Goal: Use online tool/utility: Use online tool/utility

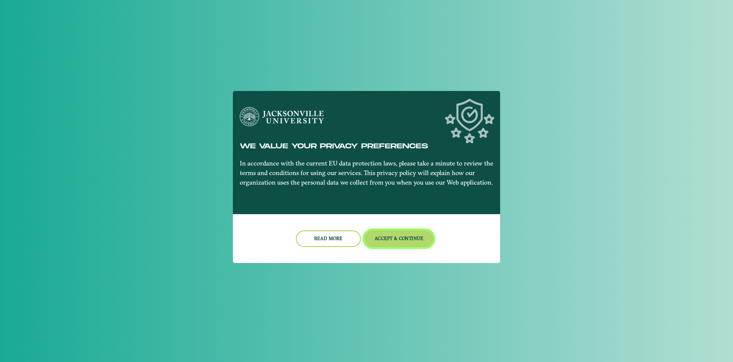
click at [403, 240] on button "Accept & Continue" at bounding box center [399, 238] width 69 height 16
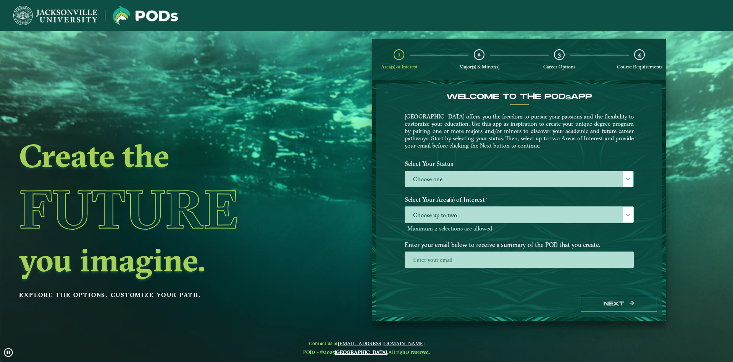
click at [480, 184] on label "Choose one" at bounding box center [519, 179] width 228 height 16
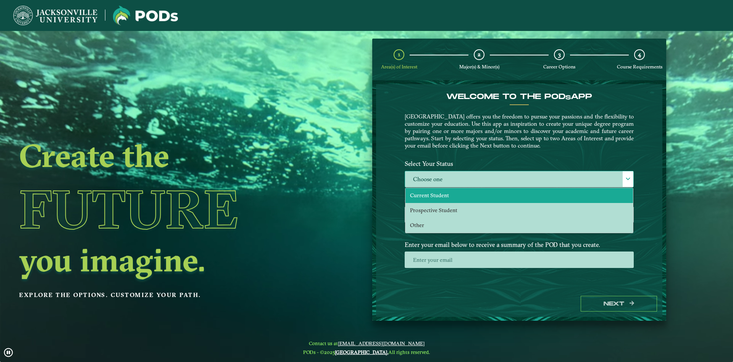
click at [447, 198] on span "Current Student" at bounding box center [429, 195] width 39 height 7
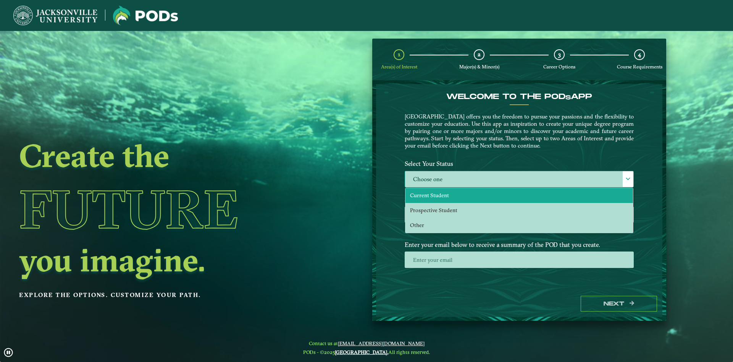
scroll to position [4, 36]
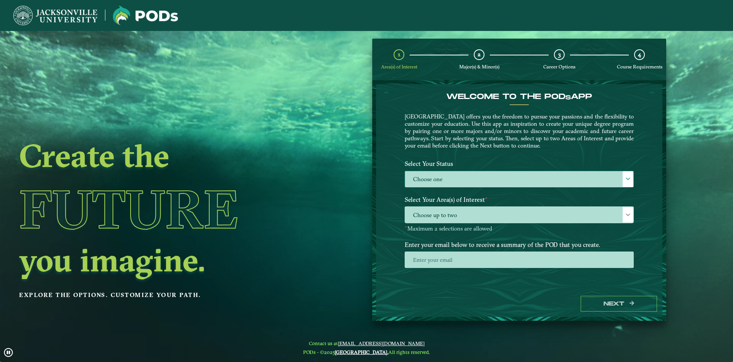
select select "[object Object]"
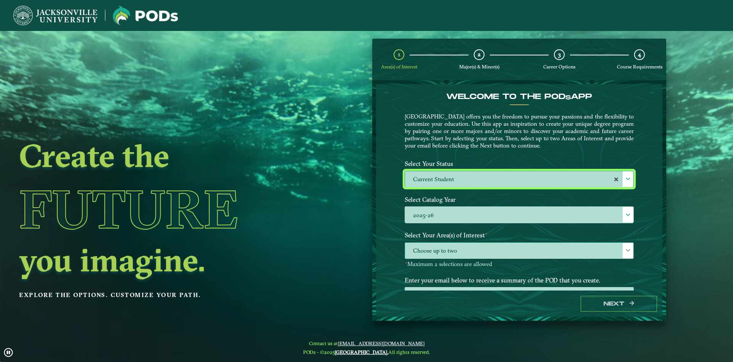
click at [438, 252] on span "Choose up to two" at bounding box center [519, 250] width 228 height 16
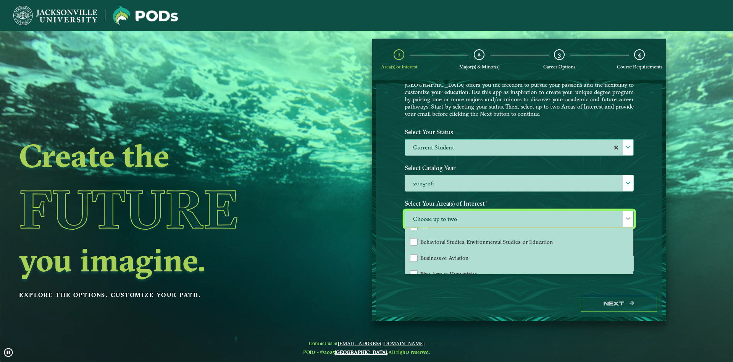
scroll to position [0, 0]
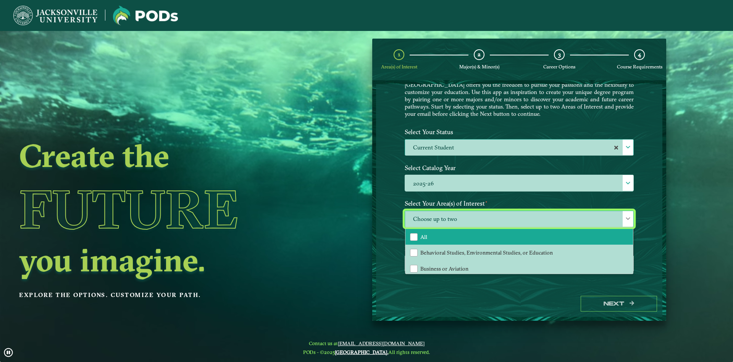
click at [424, 239] on span "All" at bounding box center [423, 236] width 7 height 7
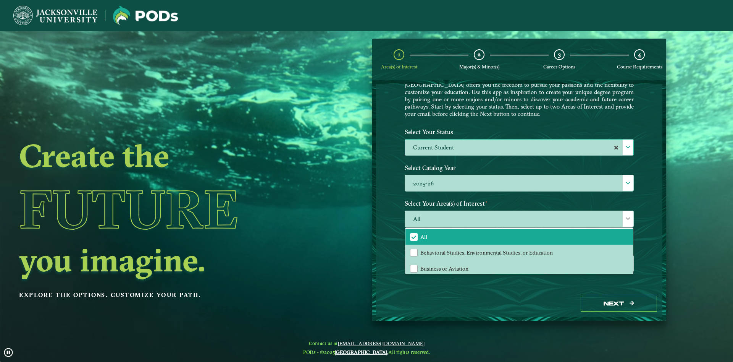
click at [381, 233] on div "Welcome to the POD s app [GEOGRAPHIC_DATA] offers you the freedom to pursue you…" at bounding box center [519, 187] width 286 height 206
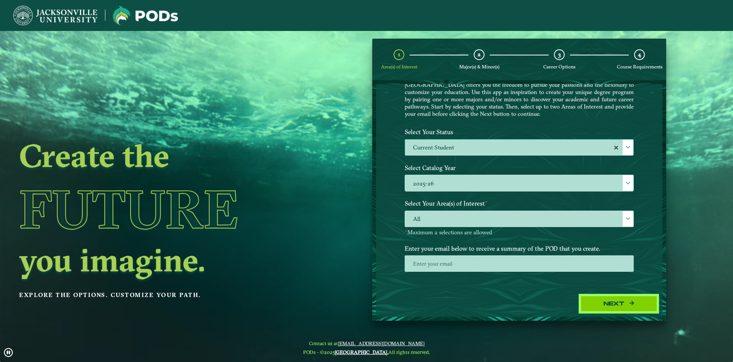
click at [625, 307] on button "Next" at bounding box center [619, 304] width 76 height 16
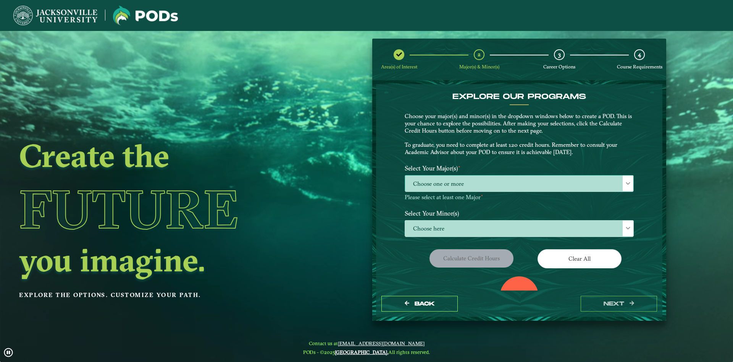
click at [476, 190] on span "Choose one or more" at bounding box center [519, 183] width 228 height 16
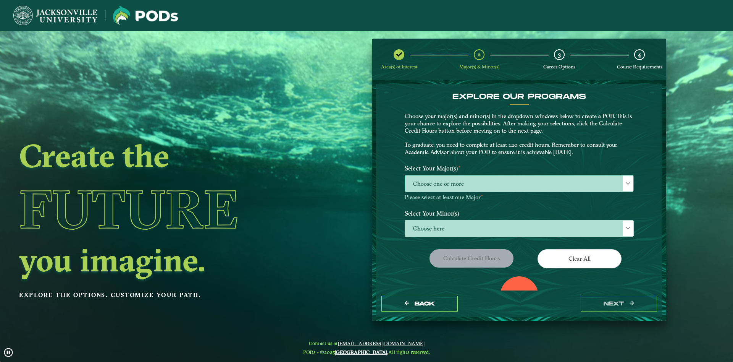
scroll to position [5, 36]
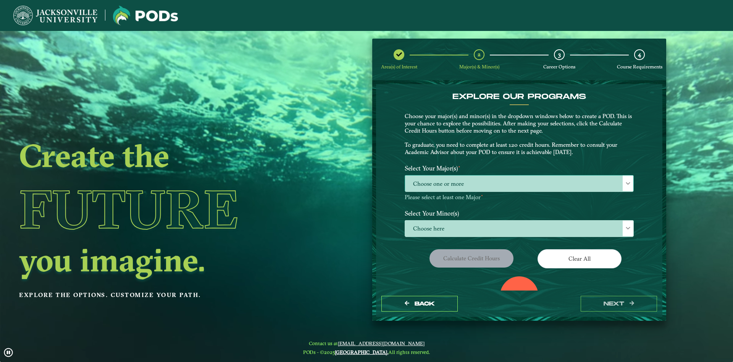
click at [475, 180] on span "Choose one or more" at bounding box center [519, 183] width 228 height 16
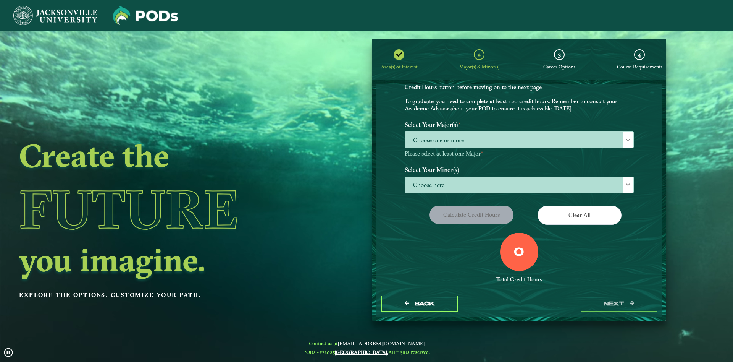
scroll to position [58, 0]
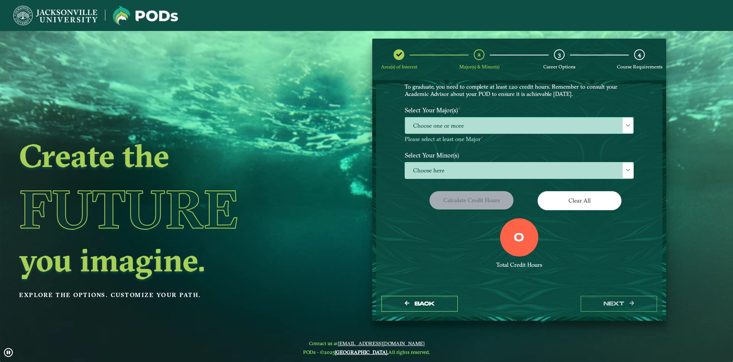
click at [474, 133] on span "Choose one or more" at bounding box center [519, 125] width 228 height 16
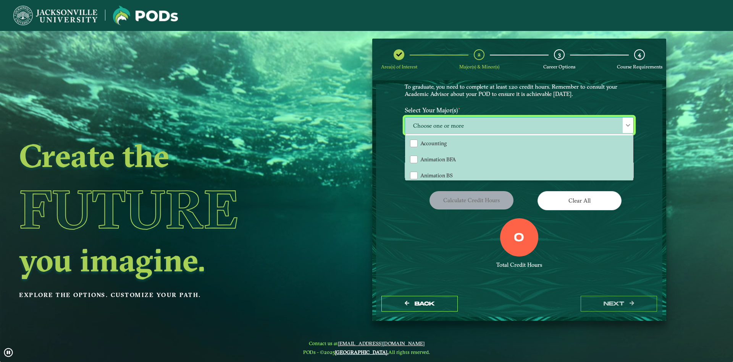
click at [470, 129] on span "Choose one or more" at bounding box center [519, 125] width 228 height 16
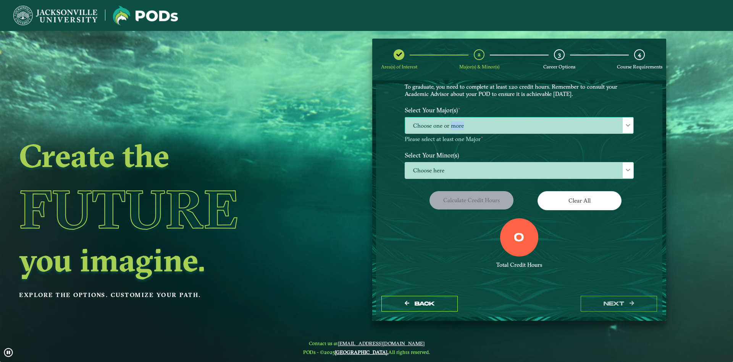
click at [469, 129] on span "Choose one or more" at bounding box center [519, 125] width 228 height 16
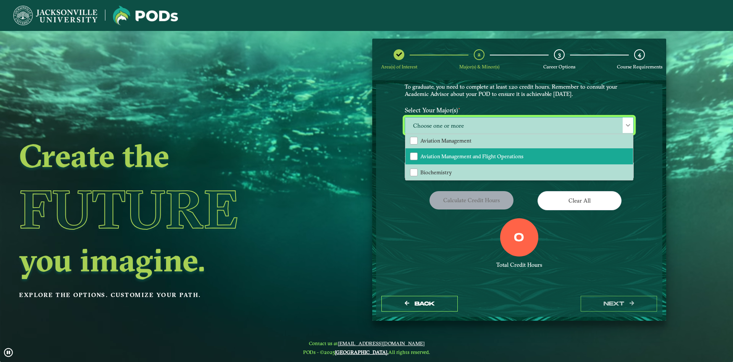
scroll to position [124, 0]
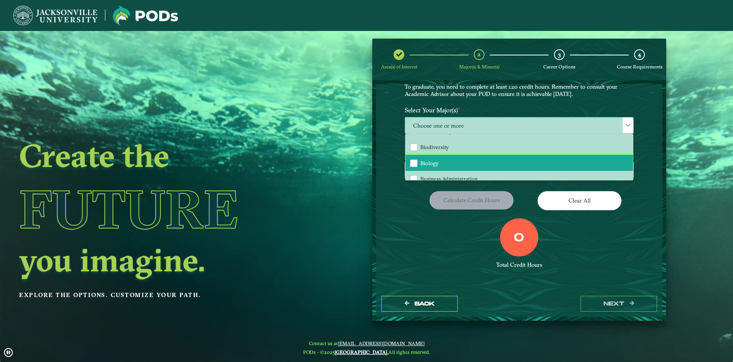
click at [420, 160] on span "Biology" at bounding box center [429, 163] width 18 height 7
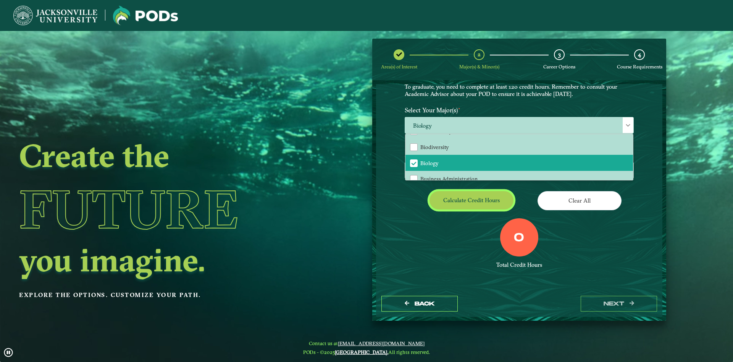
click at [473, 199] on button "Calculate credit hours" at bounding box center [472, 200] width 84 height 18
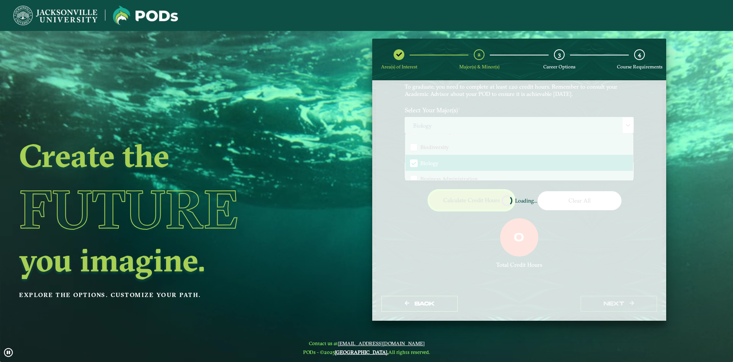
scroll to position [36, 0]
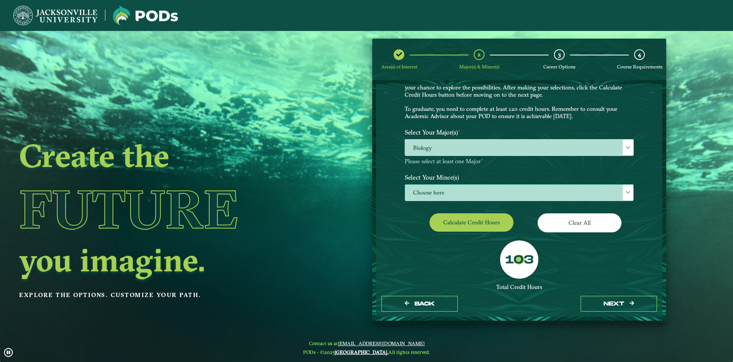
click at [432, 191] on span "Choose here" at bounding box center [519, 192] width 228 height 16
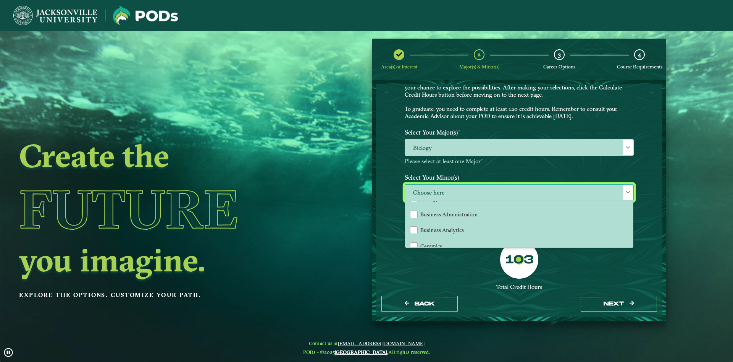
scroll to position [165, 0]
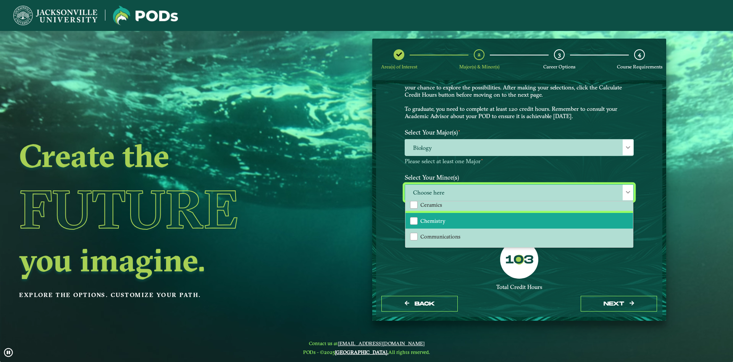
click at [475, 225] on li "Chemistry" at bounding box center [520, 221] width 228 height 16
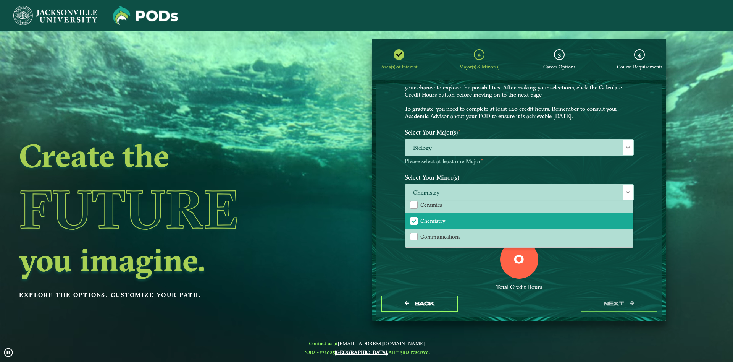
click at [503, 289] on div "Total Credit Hours" at bounding box center [519, 286] width 229 height 7
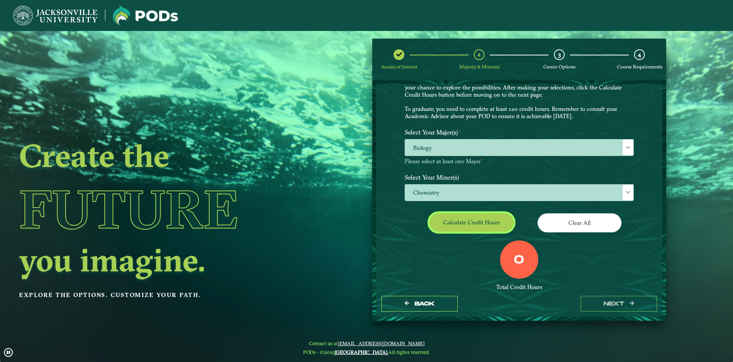
click at [464, 219] on button "Calculate credit hours" at bounding box center [472, 222] width 84 height 18
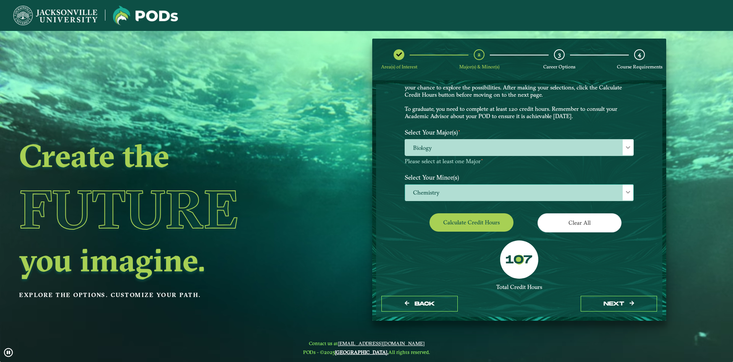
click at [461, 198] on span "Chemistry" at bounding box center [519, 192] width 228 height 16
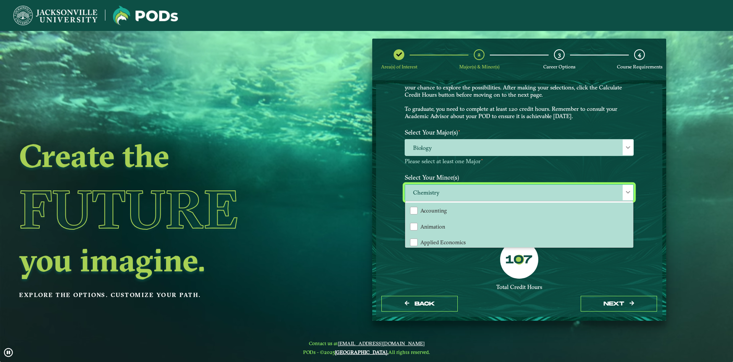
scroll to position [4, 36]
